Goal: Information Seeking & Learning: Learn about a topic

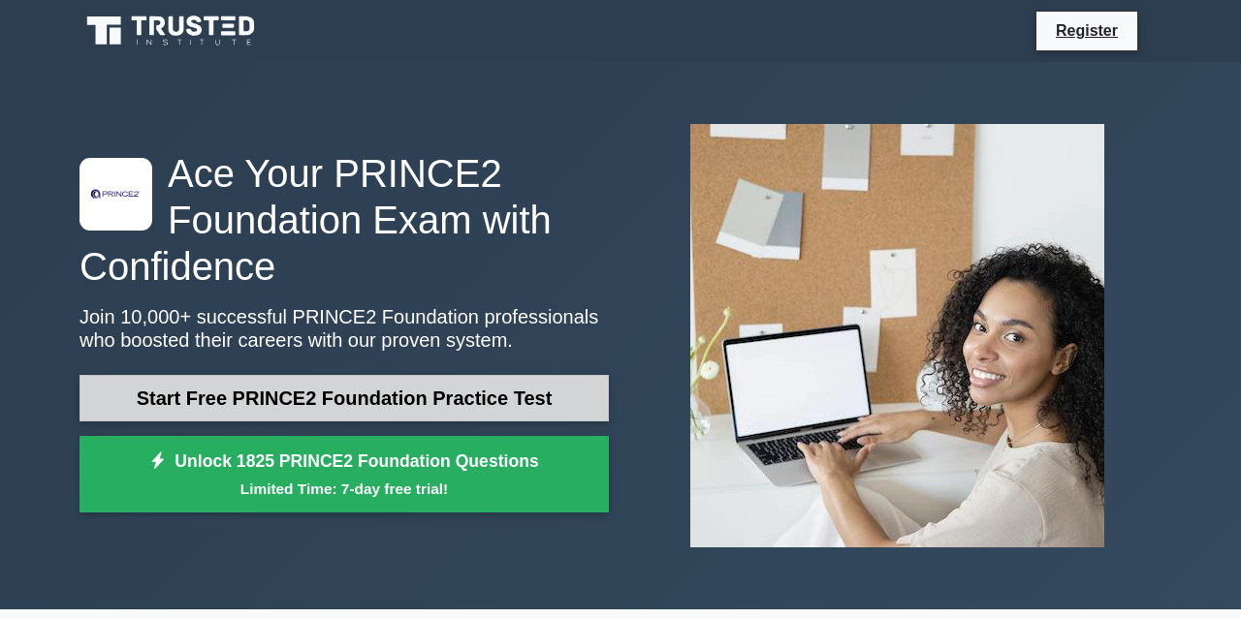
scroll to position [194, 0]
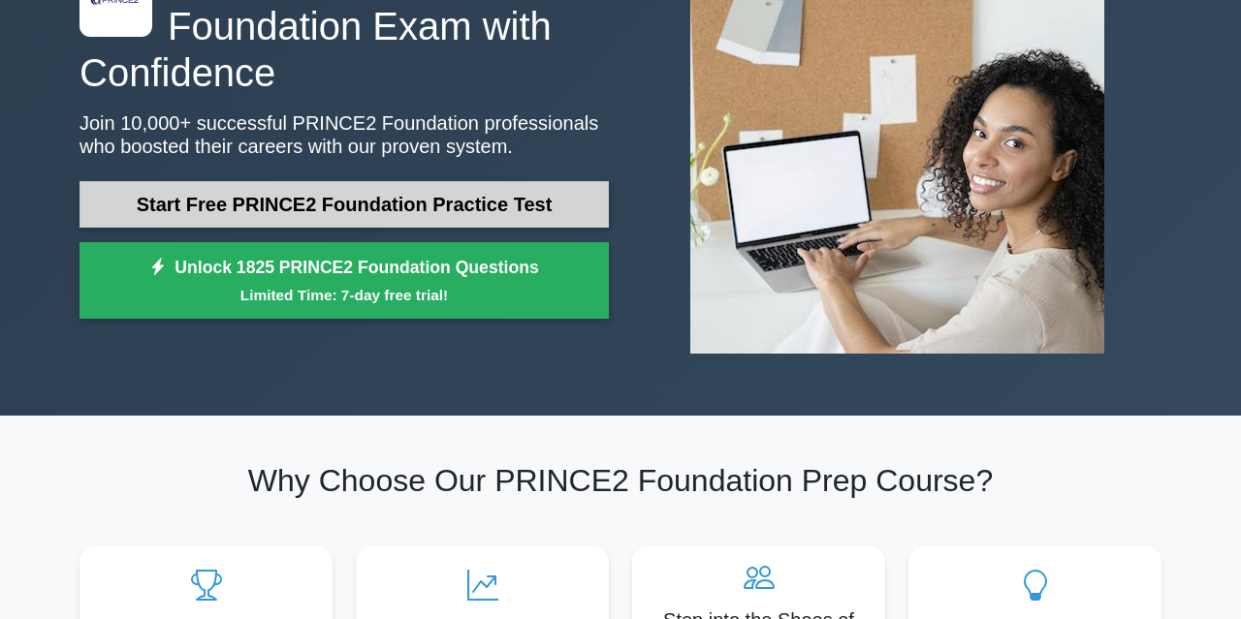
click at [517, 197] on link "Start Free PRINCE2 Foundation Practice Test" at bounding box center [343, 204] width 529 height 47
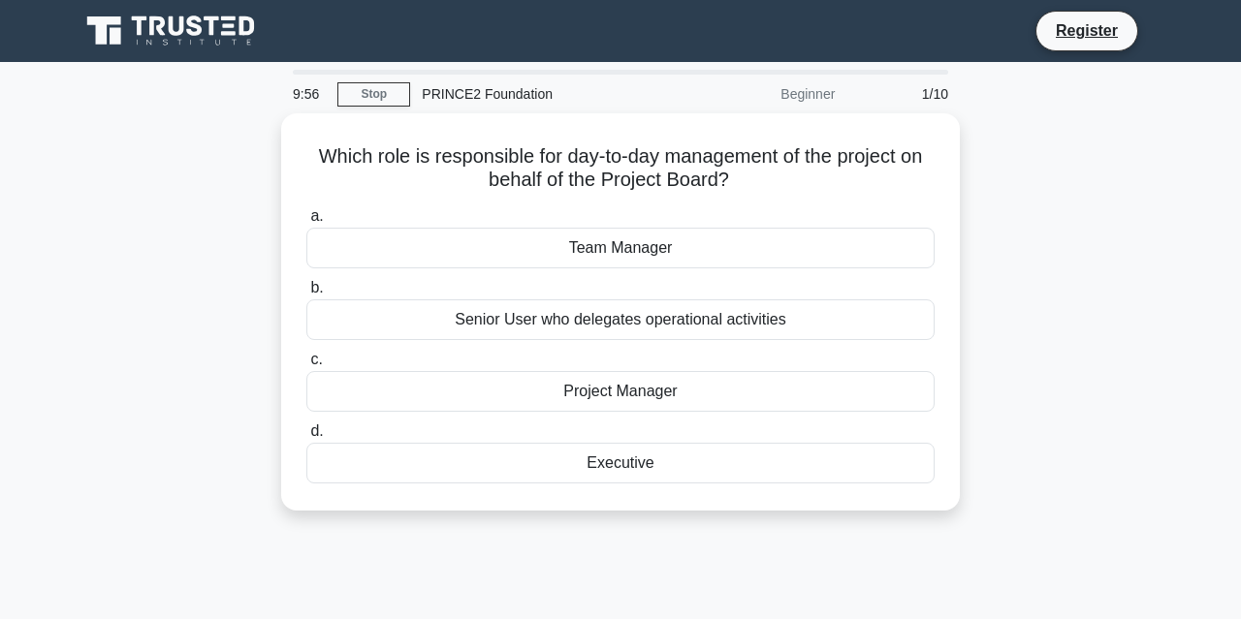
click at [788, 84] on div "Beginner" at bounding box center [762, 94] width 170 height 39
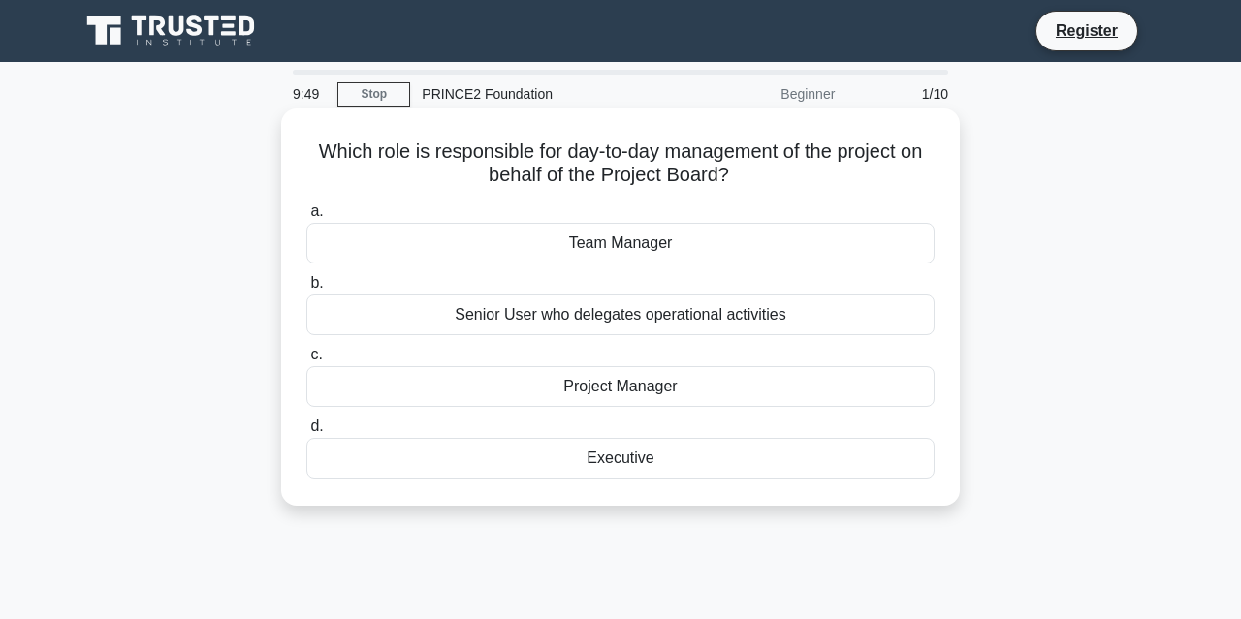
click at [633, 391] on div "Project Manager" at bounding box center [620, 386] width 628 height 41
click at [306, 362] on input "c. Project Manager" at bounding box center [306, 355] width 0 height 13
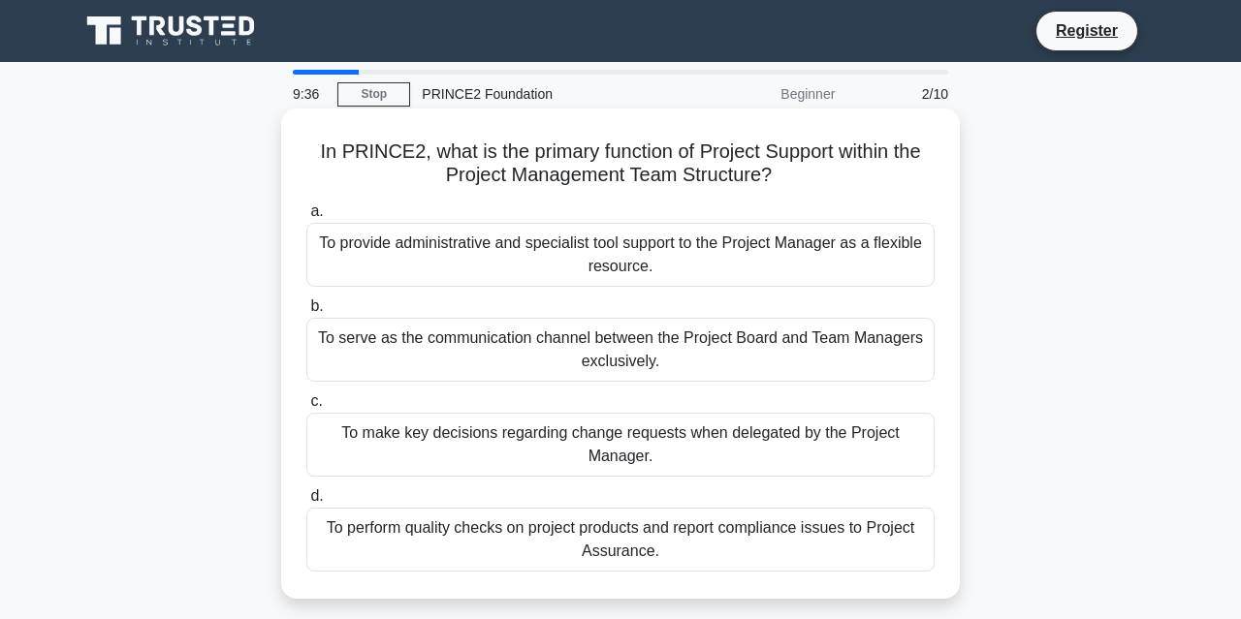
click at [606, 268] on div "To provide administrative and specialist tool support to the Project Manager as…" at bounding box center [620, 255] width 628 height 64
click at [306, 218] on input "a. To provide administrative and specialist tool support to the Project Manager…" at bounding box center [306, 211] width 0 height 13
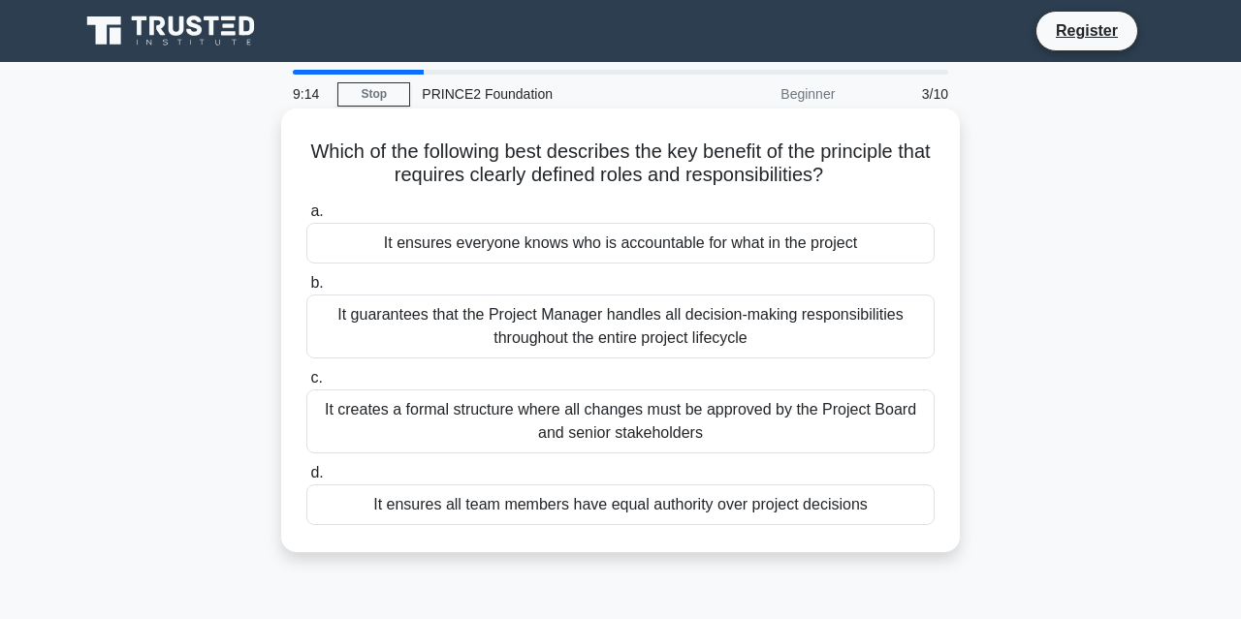
click at [593, 249] on div "It ensures everyone knows who is accountable for what in the project" at bounding box center [620, 243] width 628 height 41
click at [306, 218] on input "a. It ensures everyone knows who is accountable for what in the project" at bounding box center [306, 211] width 0 height 13
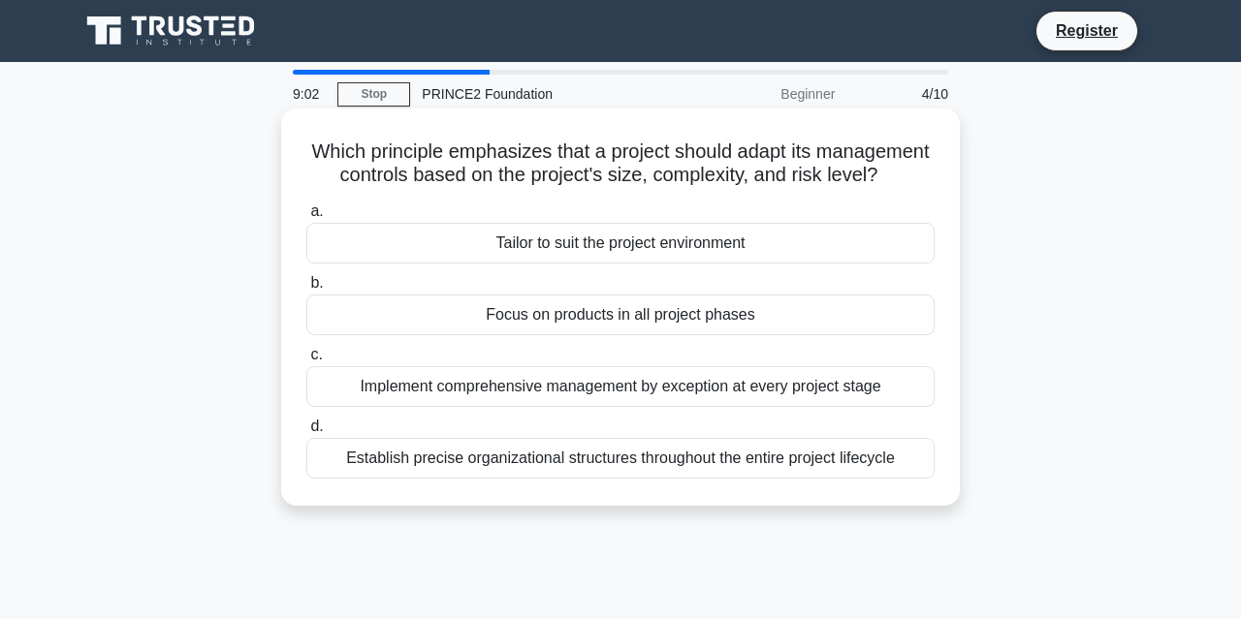
click at [621, 245] on div "Tailor to suit the project environment" at bounding box center [620, 243] width 628 height 41
click at [306, 218] on input "a. Tailor to suit the project environment" at bounding box center [306, 211] width 0 height 13
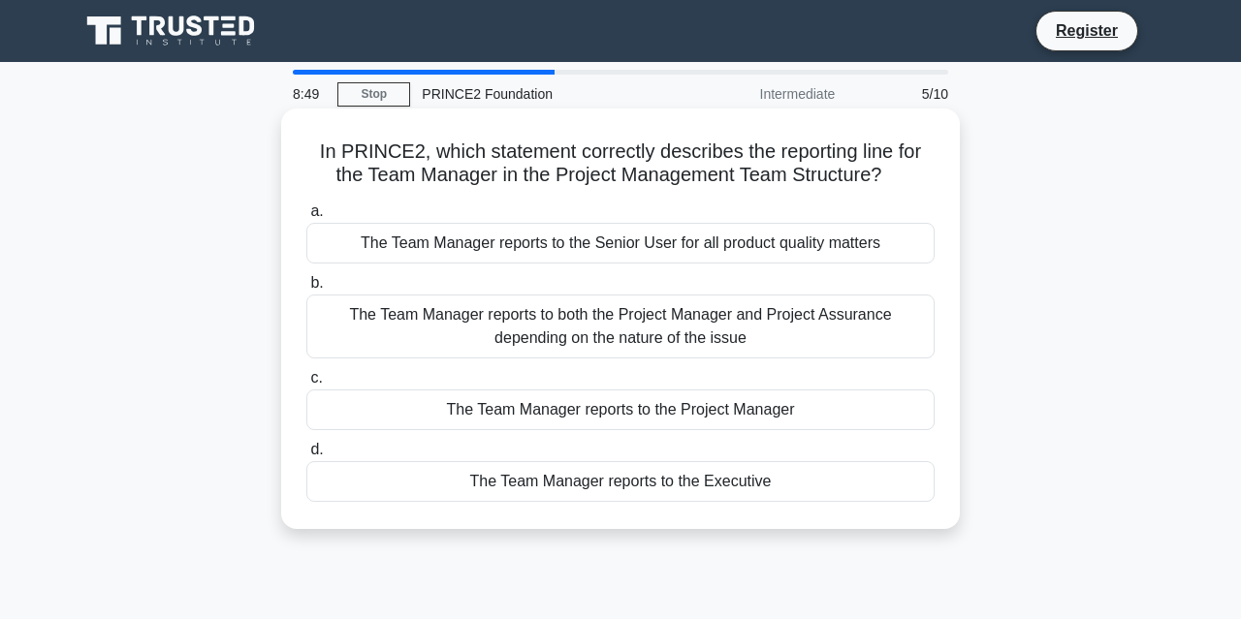
click at [599, 414] on div "The Team Manager reports to the Project Manager" at bounding box center [620, 410] width 628 height 41
click at [306, 385] on input "c. The Team Manager reports to the Project Manager" at bounding box center [306, 378] width 0 height 13
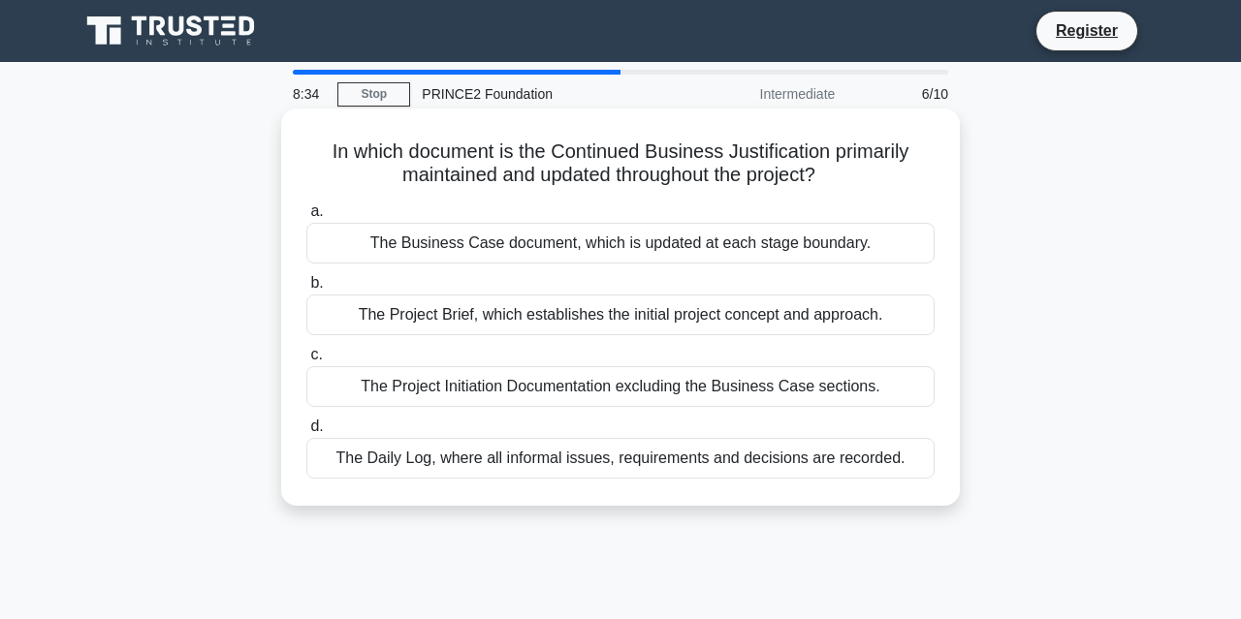
click at [585, 250] on div "The Business Case document, which is updated at each stage boundary." at bounding box center [620, 243] width 628 height 41
click at [306, 218] on input "a. The Business Case document, which is updated at each stage boundary." at bounding box center [306, 211] width 0 height 13
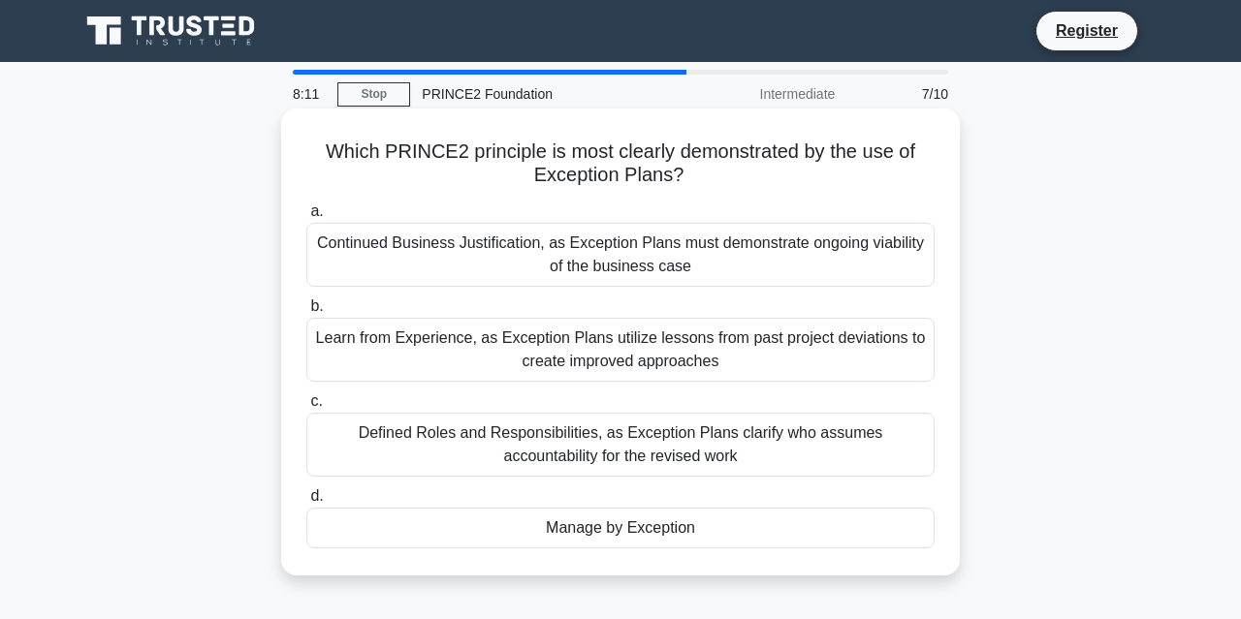
click at [668, 520] on div "Manage by Exception" at bounding box center [620, 528] width 628 height 41
click at [306, 503] on input "d. Manage by Exception" at bounding box center [306, 496] width 0 height 13
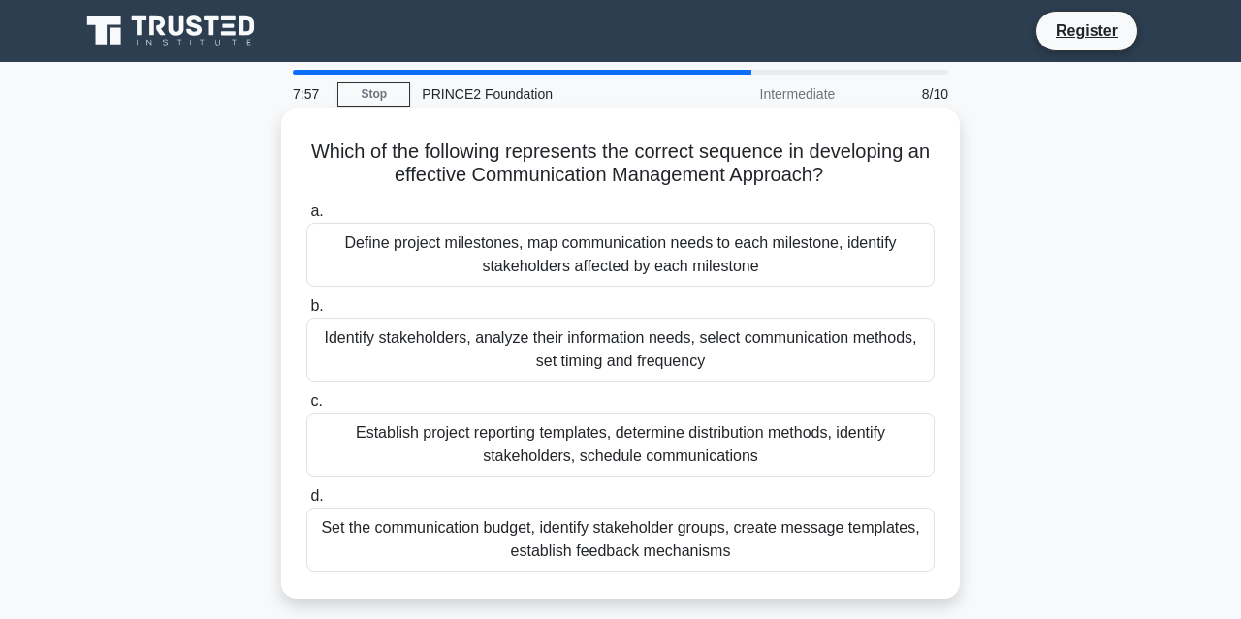
click at [748, 356] on div "Identify stakeholders, analyze their information needs, select communication me…" at bounding box center [620, 350] width 628 height 64
click at [306, 313] on input "b. Identify stakeholders, analyze their information needs, select communication…" at bounding box center [306, 306] width 0 height 13
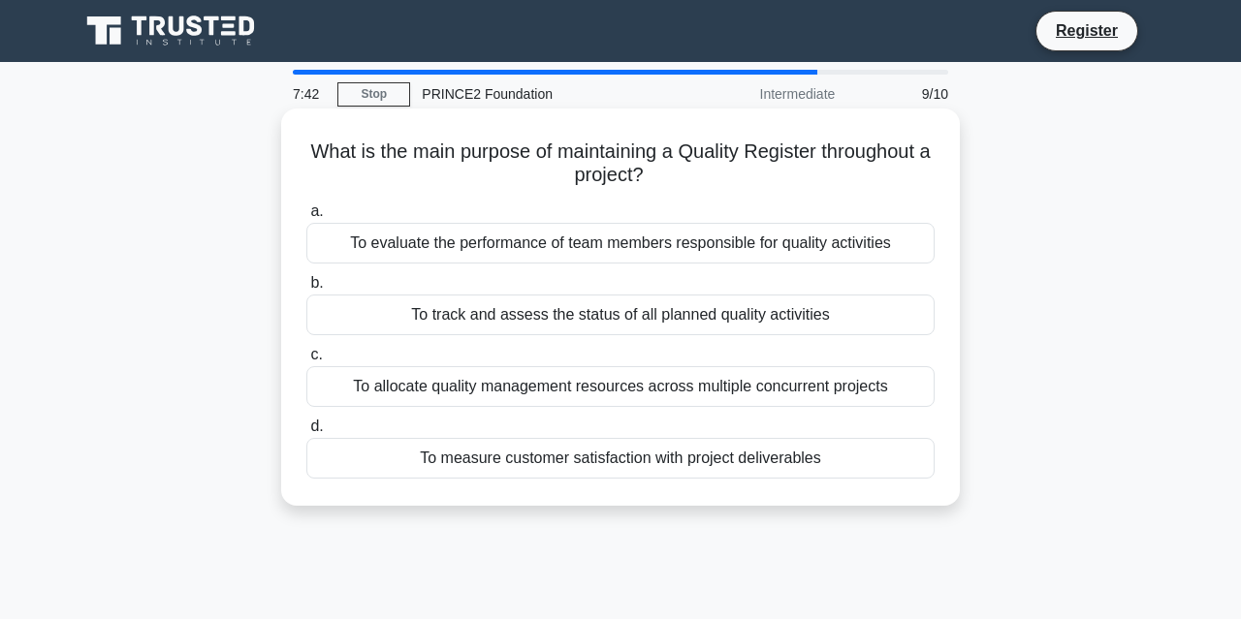
click at [610, 317] on div "To track and assess the status of all planned quality activities" at bounding box center [620, 315] width 628 height 41
click at [306, 290] on input "b. To track and assess the status of all planned quality activities" at bounding box center [306, 283] width 0 height 13
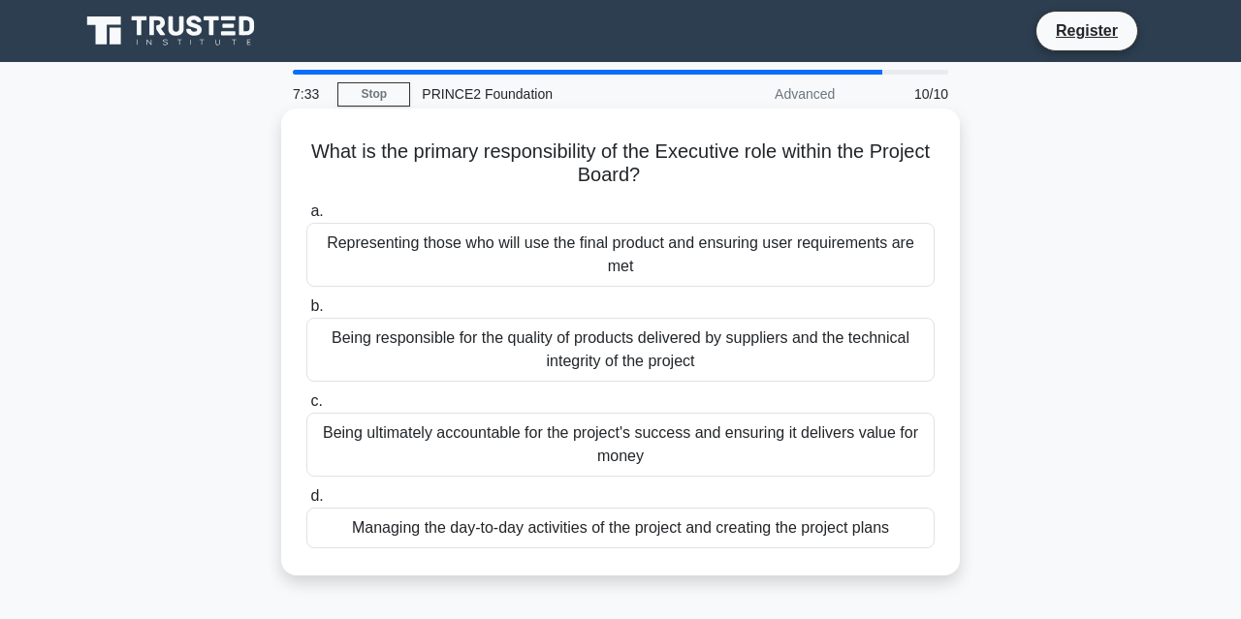
click at [652, 451] on div "Being ultimately accountable for the project's success and ensuring it delivers…" at bounding box center [620, 445] width 628 height 64
click at [306, 408] on input "c. Being ultimately accountable for the project's success and ensuring it deliv…" at bounding box center [306, 401] width 0 height 13
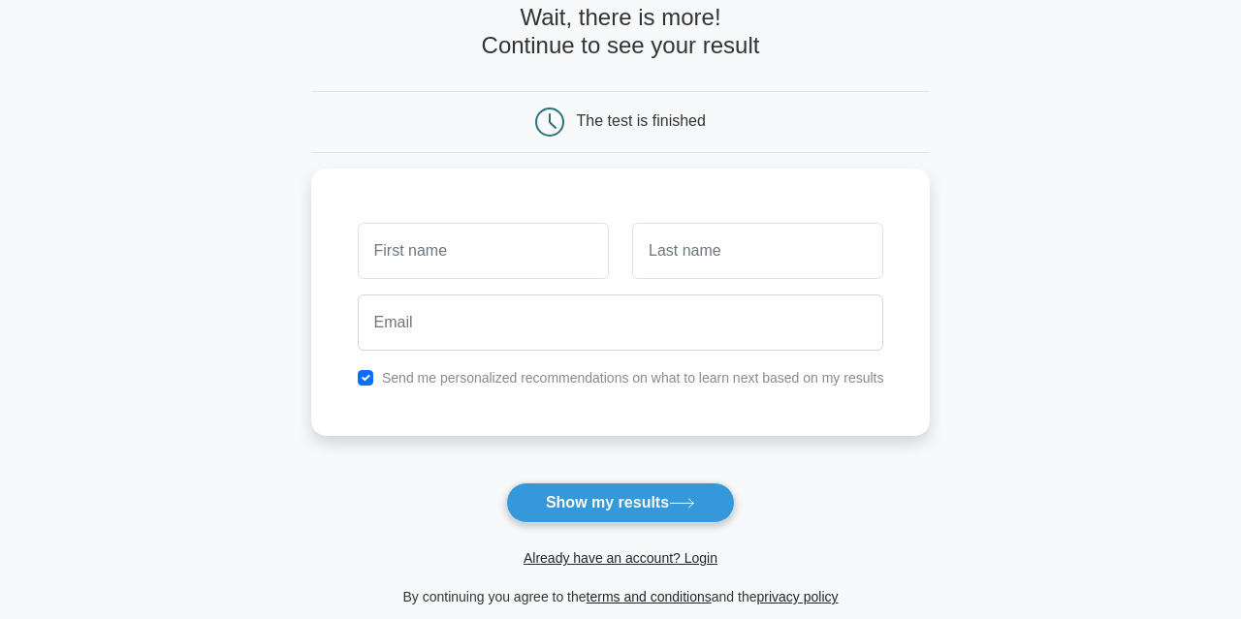
scroll to position [107, 0]
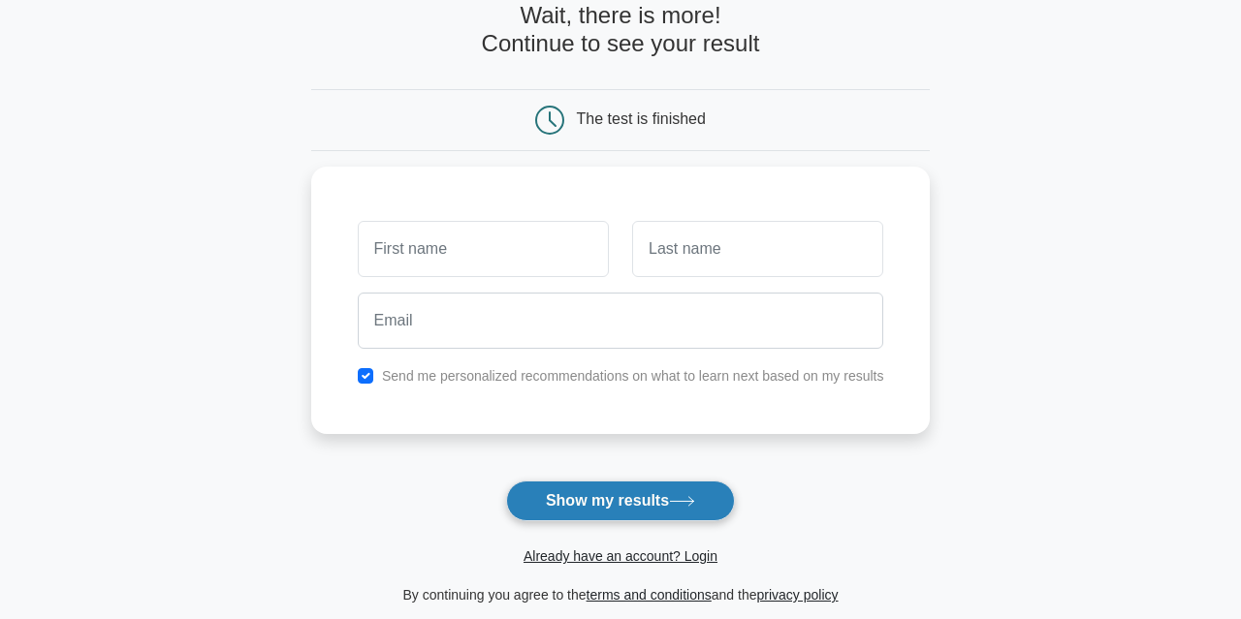
click at [666, 503] on button "Show my results" at bounding box center [620, 501] width 229 height 41
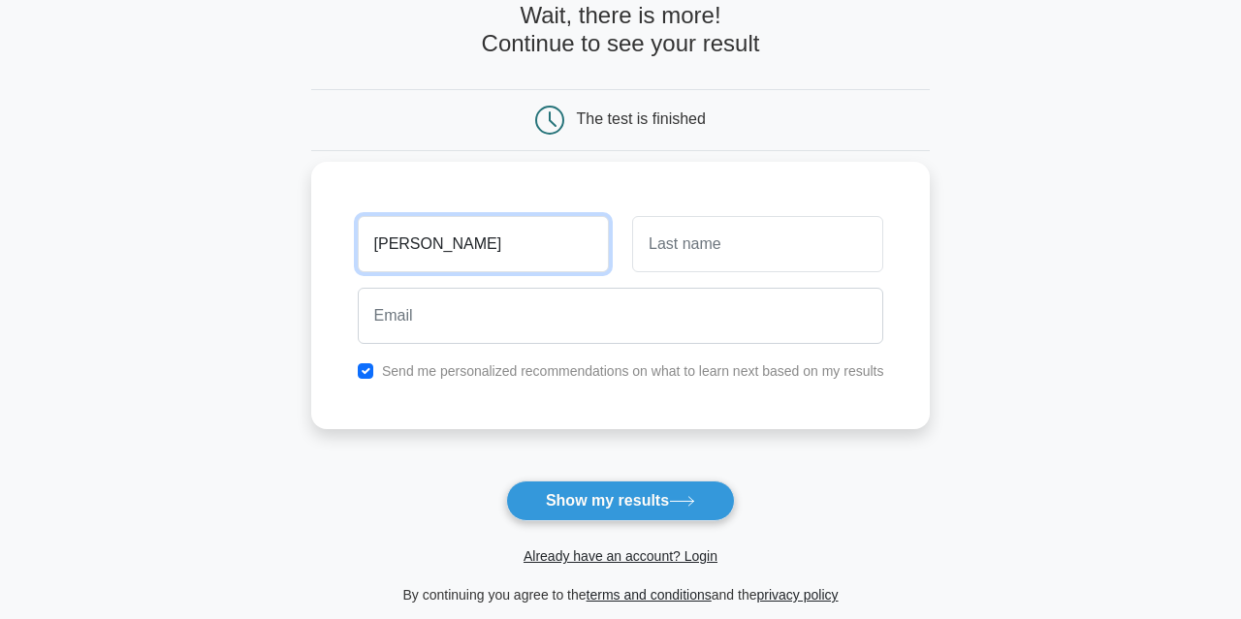
type input "trygve"
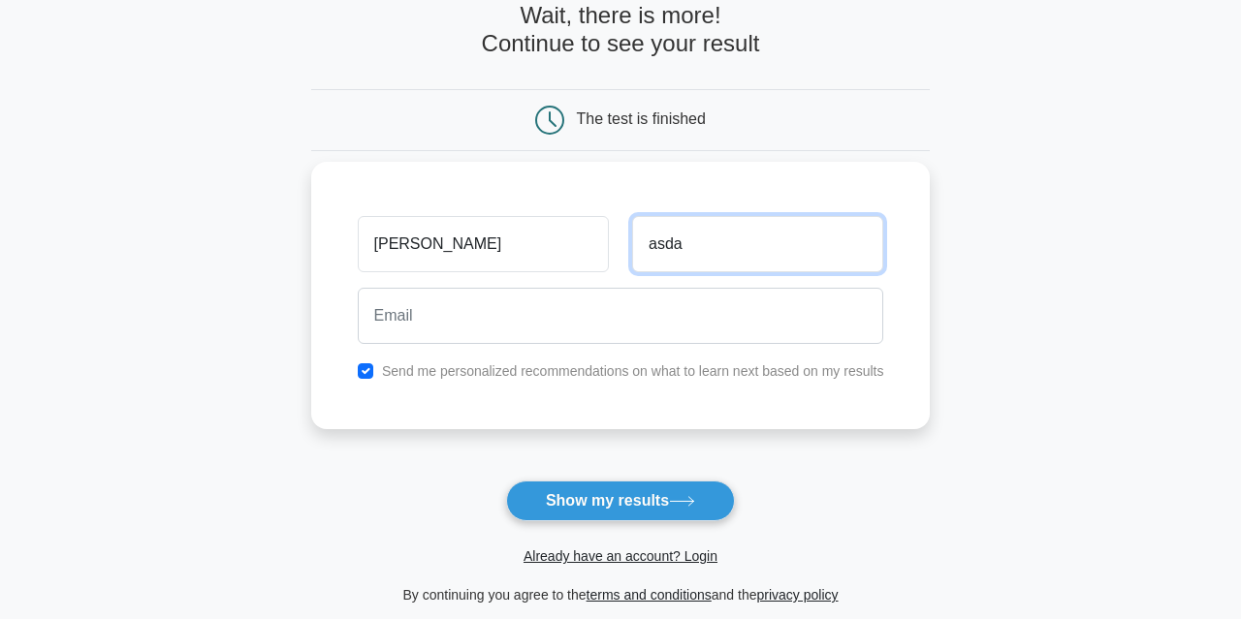
type input "asda"
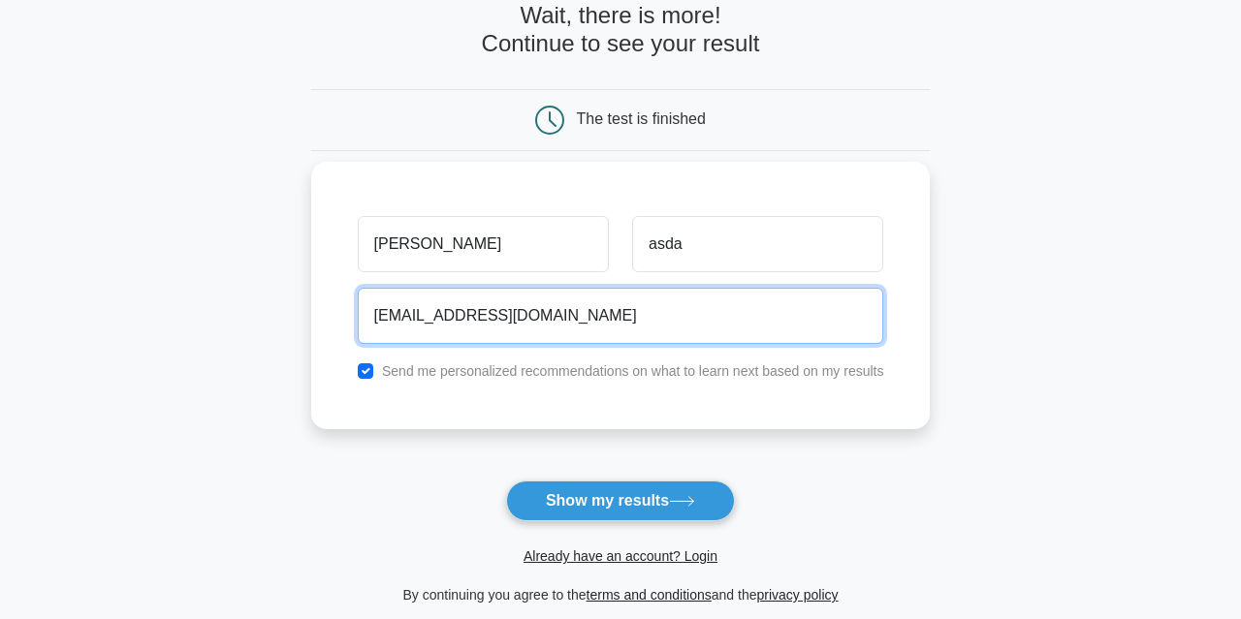
type input "trygveamundsen@live.no"
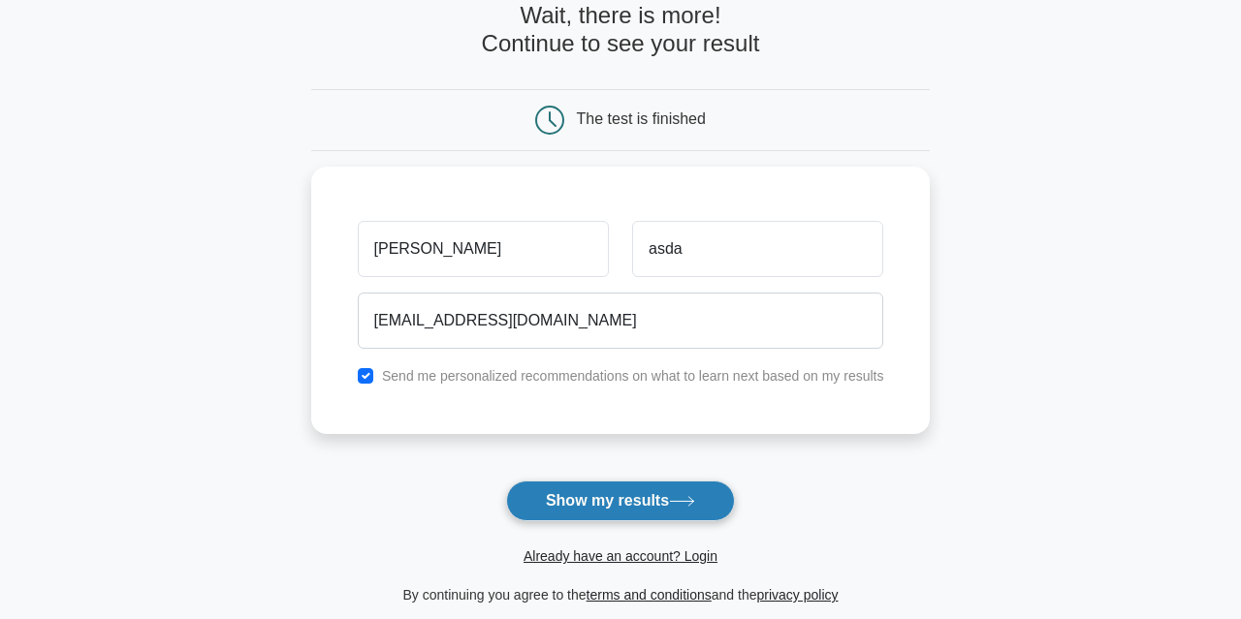
click at [592, 486] on button "Show my results" at bounding box center [620, 501] width 229 height 41
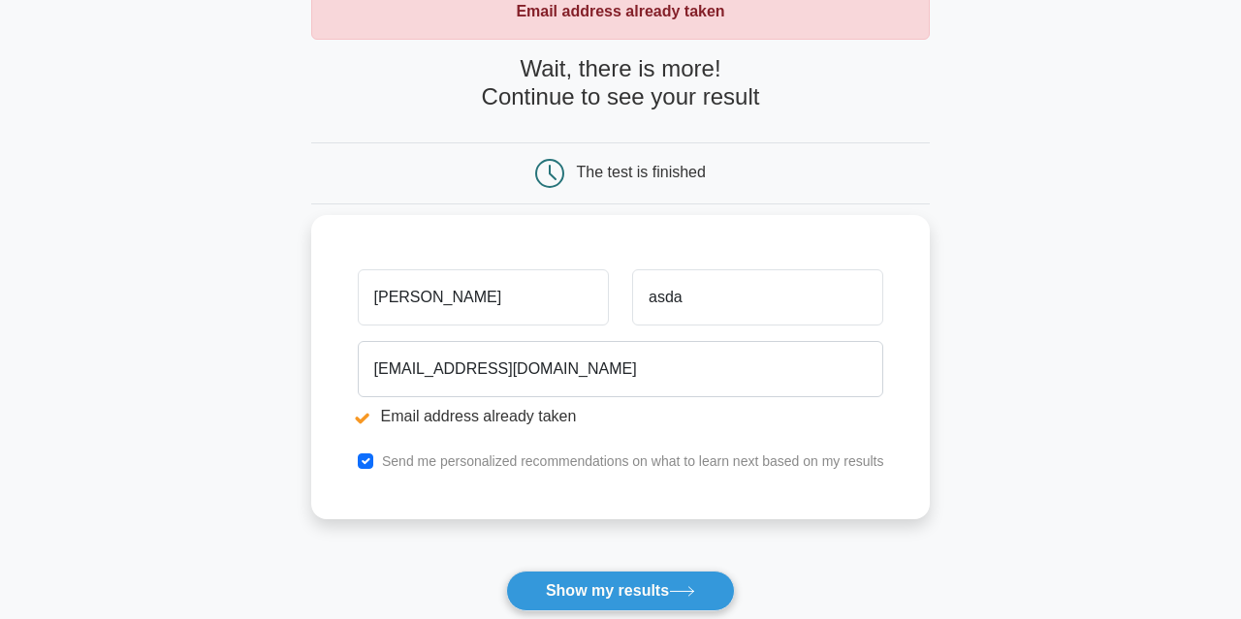
scroll to position [128, 0]
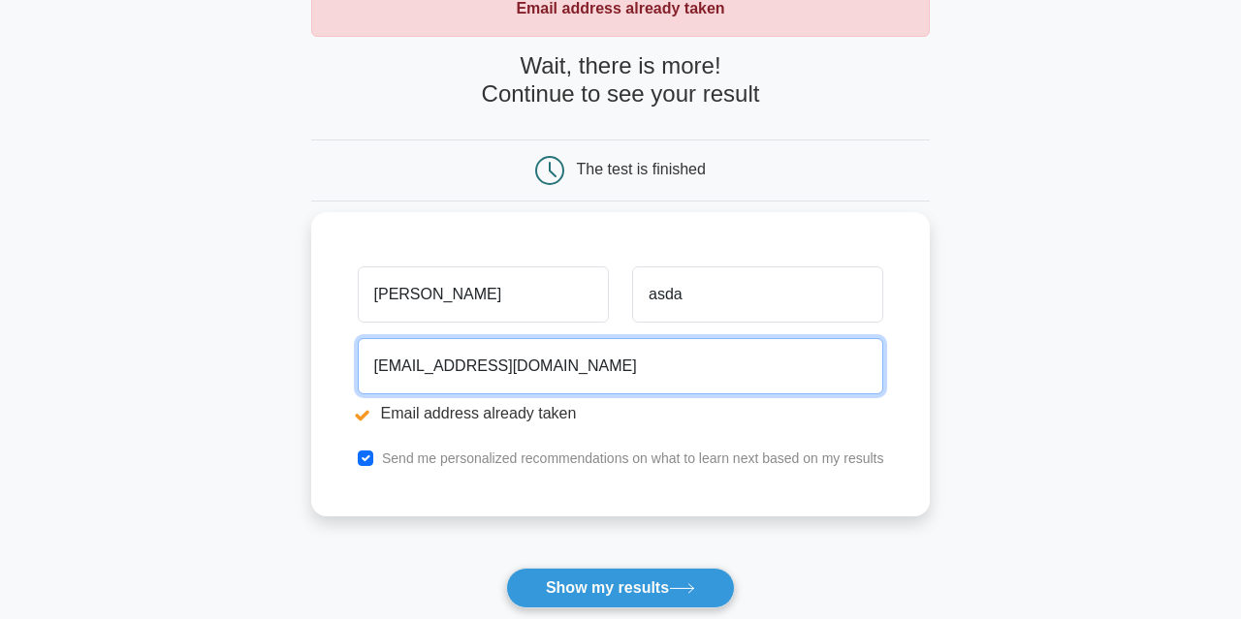
drag, startPoint x: 583, startPoint y: 361, endPoint x: 355, endPoint y: 343, distance: 228.4
click at [358, 343] on input "[EMAIL_ADDRESS][DOMAIN_NAME]" at bounding box center [621, 366] width 526 height 56
type input "sunde34@hotmail.com"
click at [506, 568] on button "Show my results" at bounding box center [620, 588] width 229 height 41
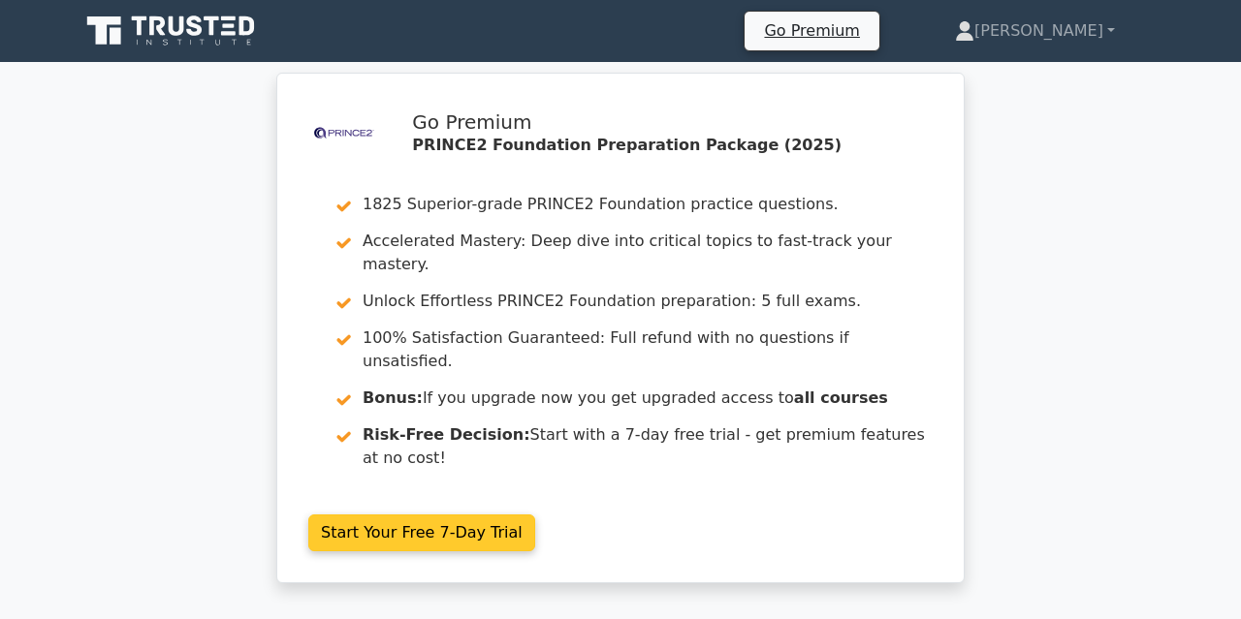
click at [425, 515] on link "Start Your Free 7-Day Trial" at bounding box center [421, 533] width 227 height 37
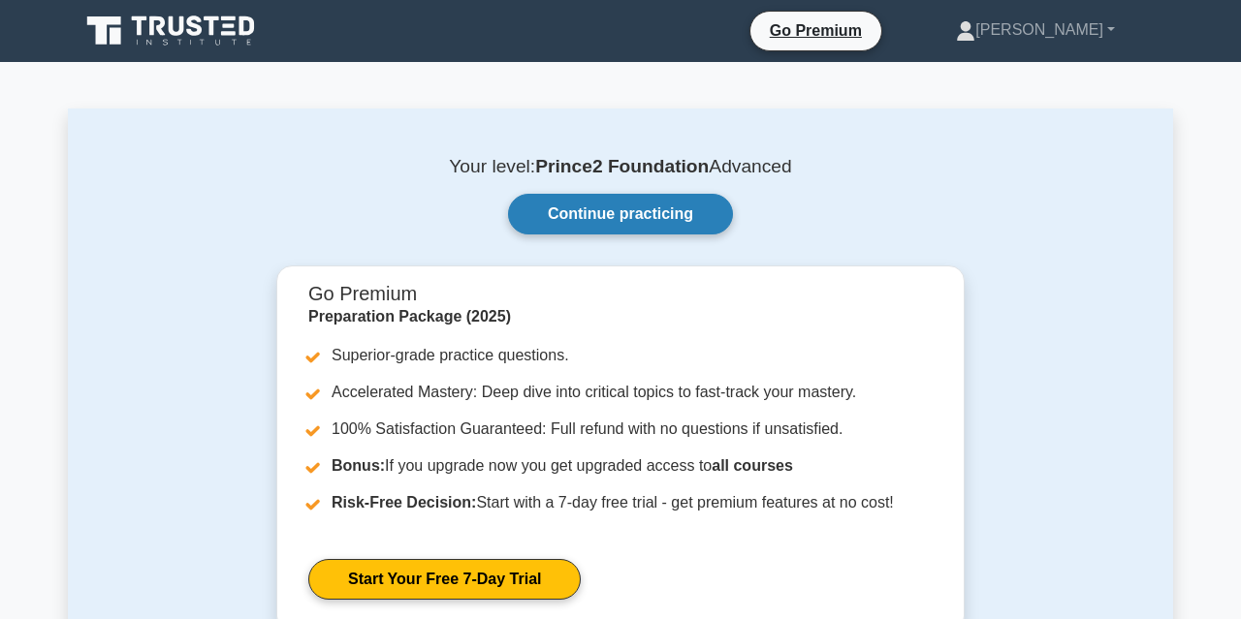
click at [616, 216] on link "Continue practicing" at bounding box center [620, 214] width 225 height 41
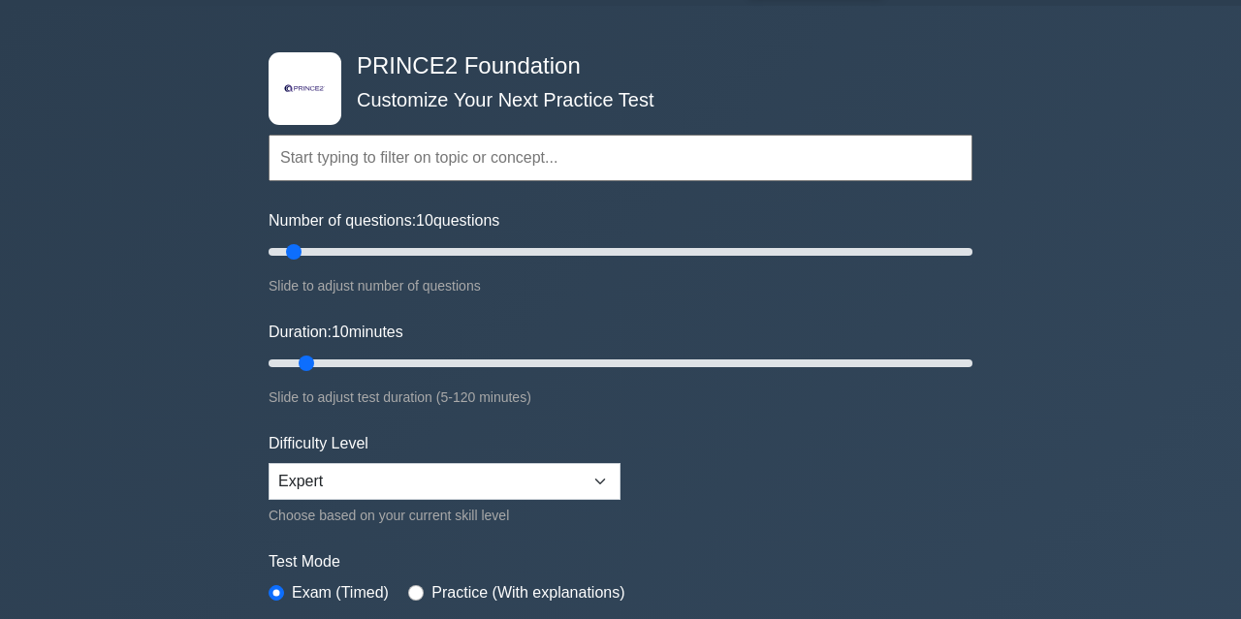
scroll to position [58, 0]
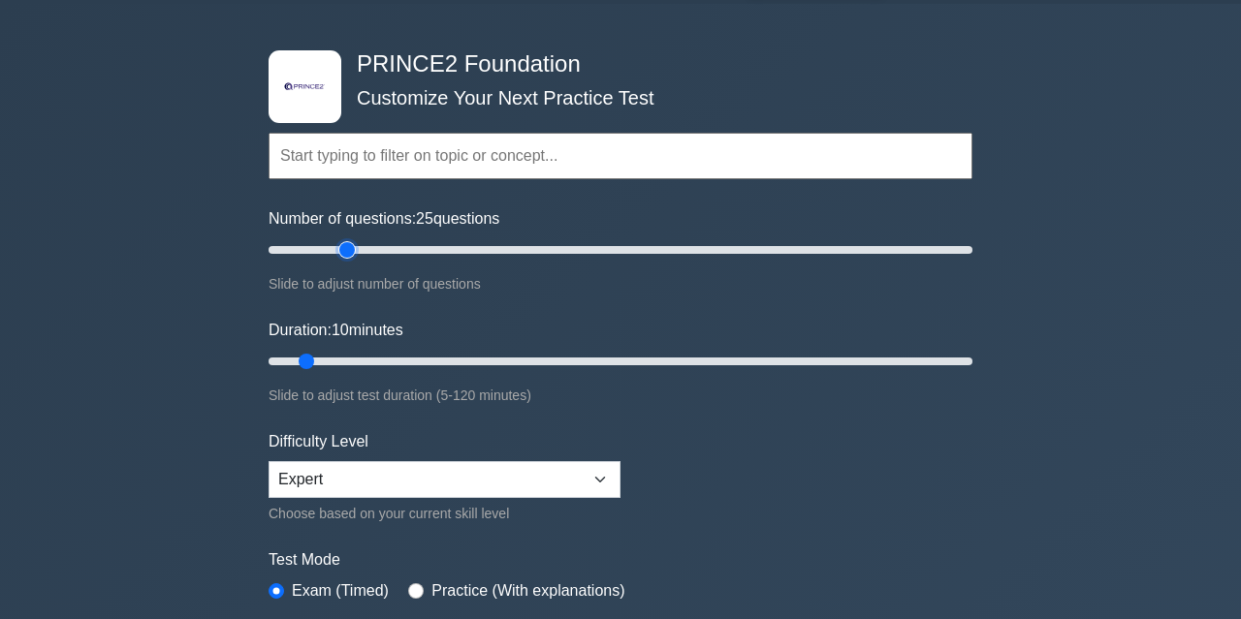
click at [342, 246] on input "Number of questions: 25 questions" at bounding box center [620, 249] width 704 height 23
drag, startPoint x: 342, startPoint y: 246, endPoint x: 474, endPoint y: 236, distance: 132.2
type input "60"
click at [474, 238] on input "Number of questions: 60 questions" at bounding box center [620, 249] width 704 height 23
drag, startPoint x: 305, startPoint y: 357, endPoint x: 606, endPoint y: 356, distance: 300.5
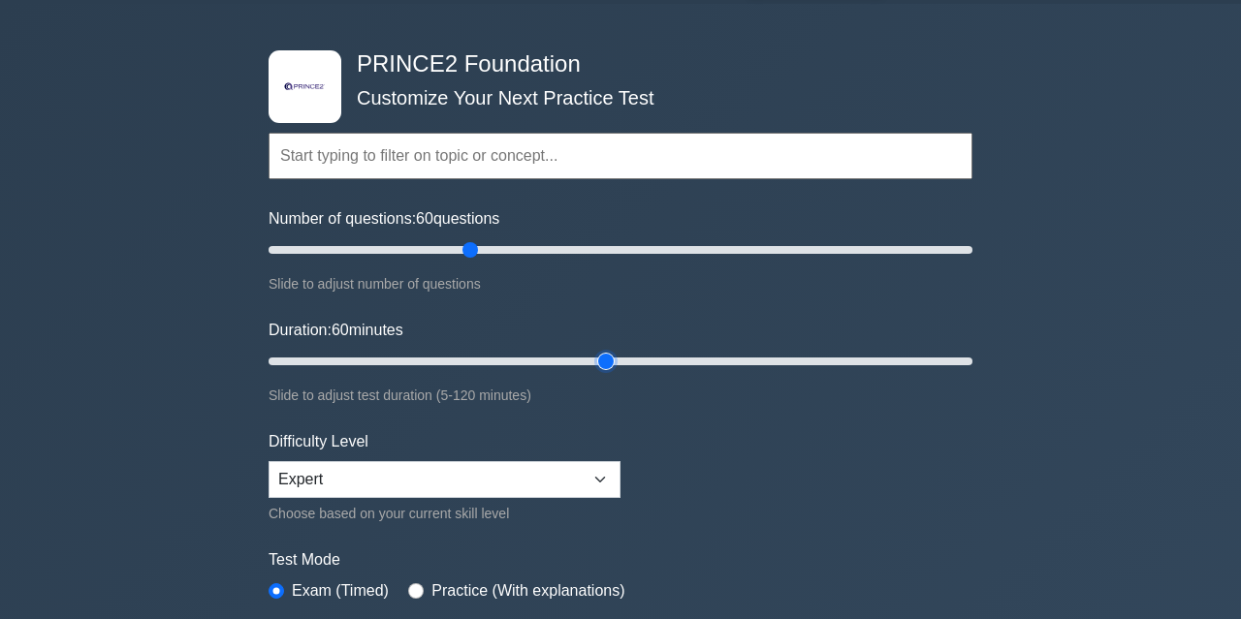
type input "60"
click at [606, 356] on input "Duration: 60 minutes" at bounding box center [620, 361] width 704 height 23
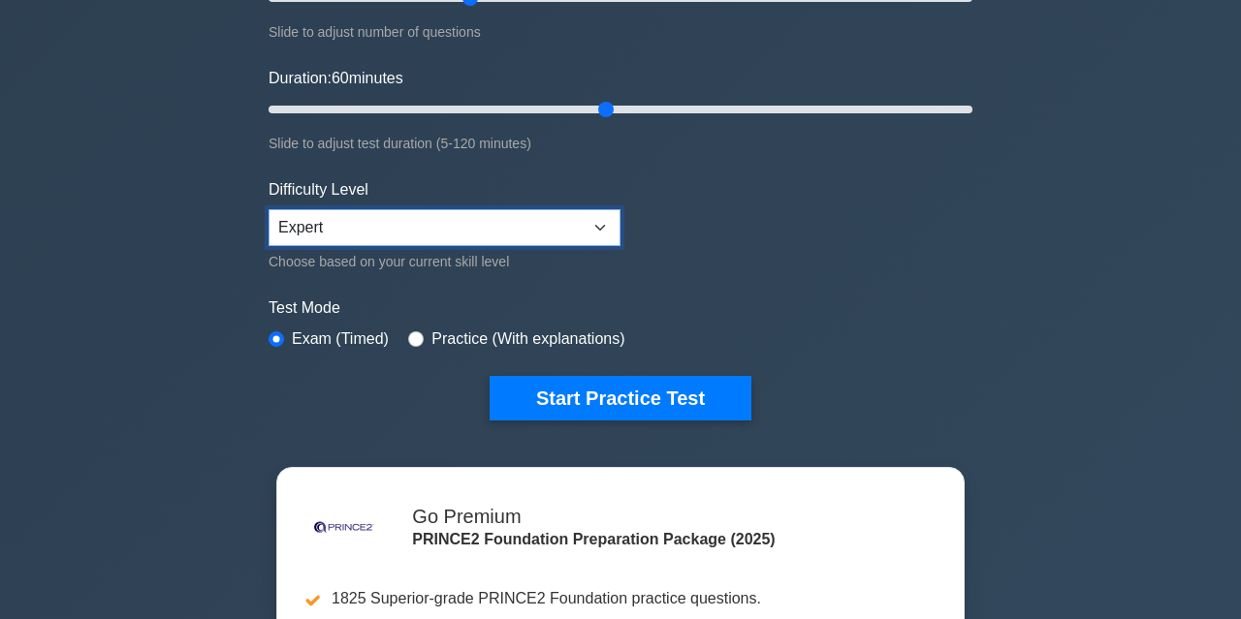
click at [268, 209] on select "Beginner Intermediate Expert" at bounding box center [444, 227] width 352 height 37
click option "Expert" at bounding box center [0, 0] width 0 height 0
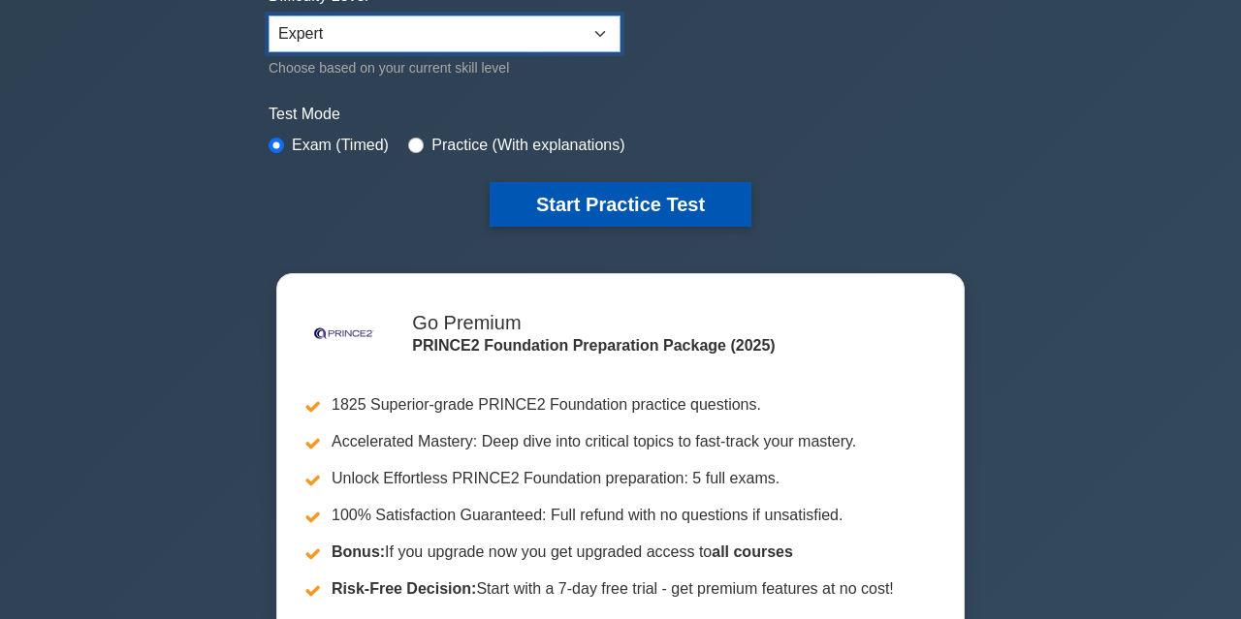
scroll to position [504, 0]
click at [544, 197] on button "Start Practice Test" at bounding box center [620, 204] width 262 height 45
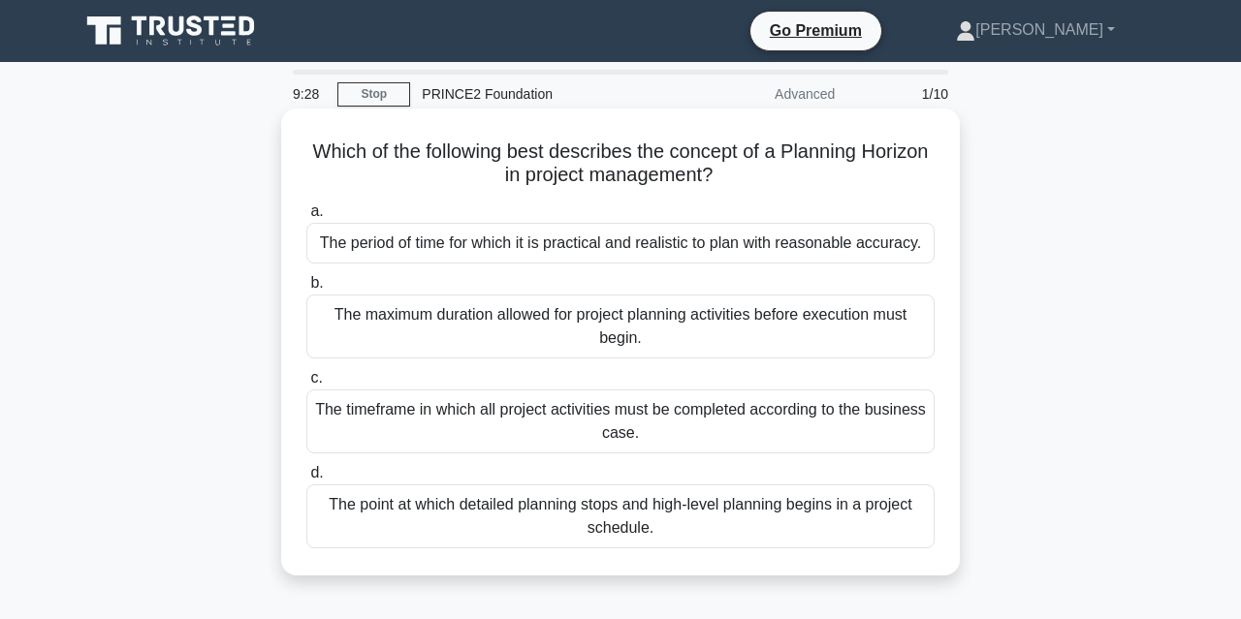
click at [635, 247] on div "The period of time for which it is practical and realistic to plan with reasona…" at bounding box center [620, 243] width 628 height 41
click at [306, 218] on input "a. The period of time for which it is practical and realistic to plan with reas…" at bounding box center [306, 211] width 0 height 13
